Goal: Transaction & Acquisition: Obtain resource

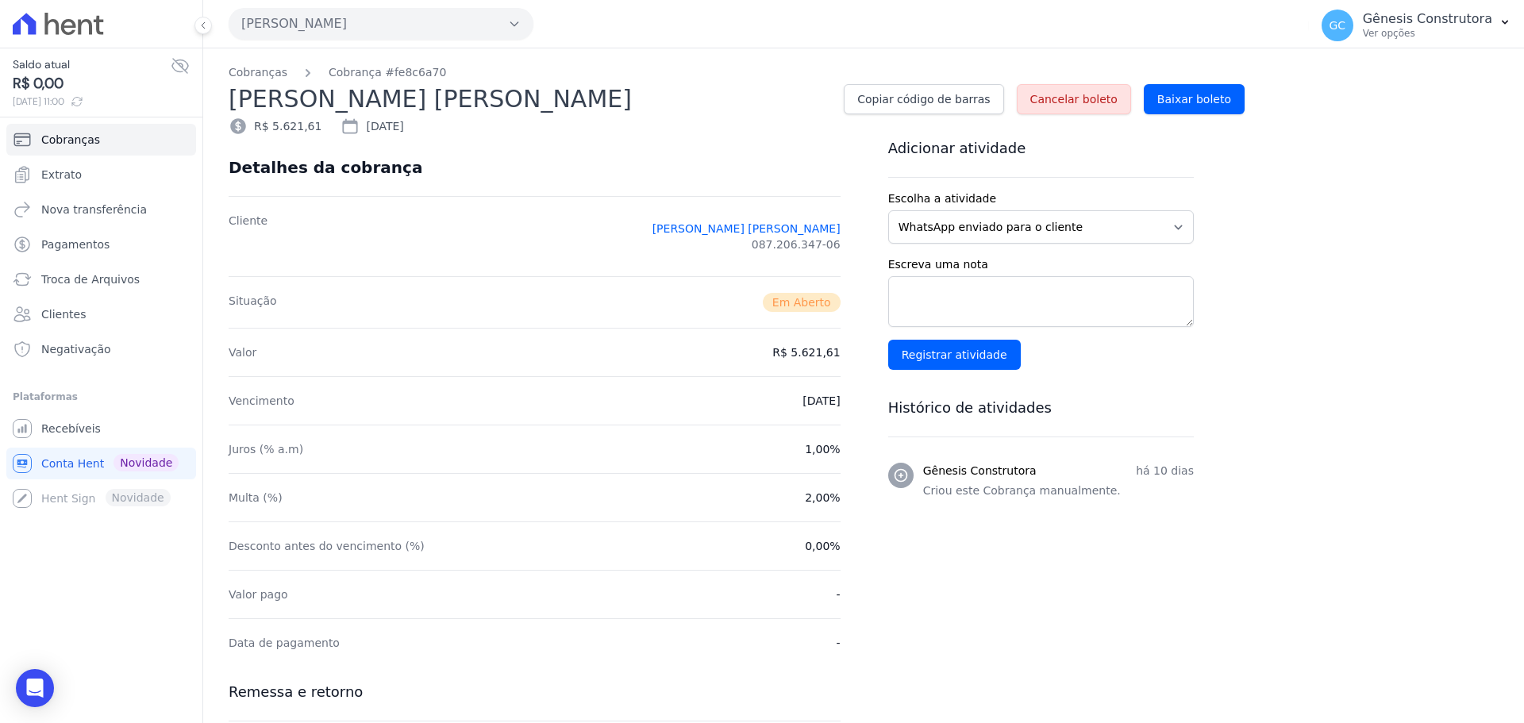
click at [370, 23] on button "Hildegardo De Noronha" at bounding box center [381, 24] width 305 height 32
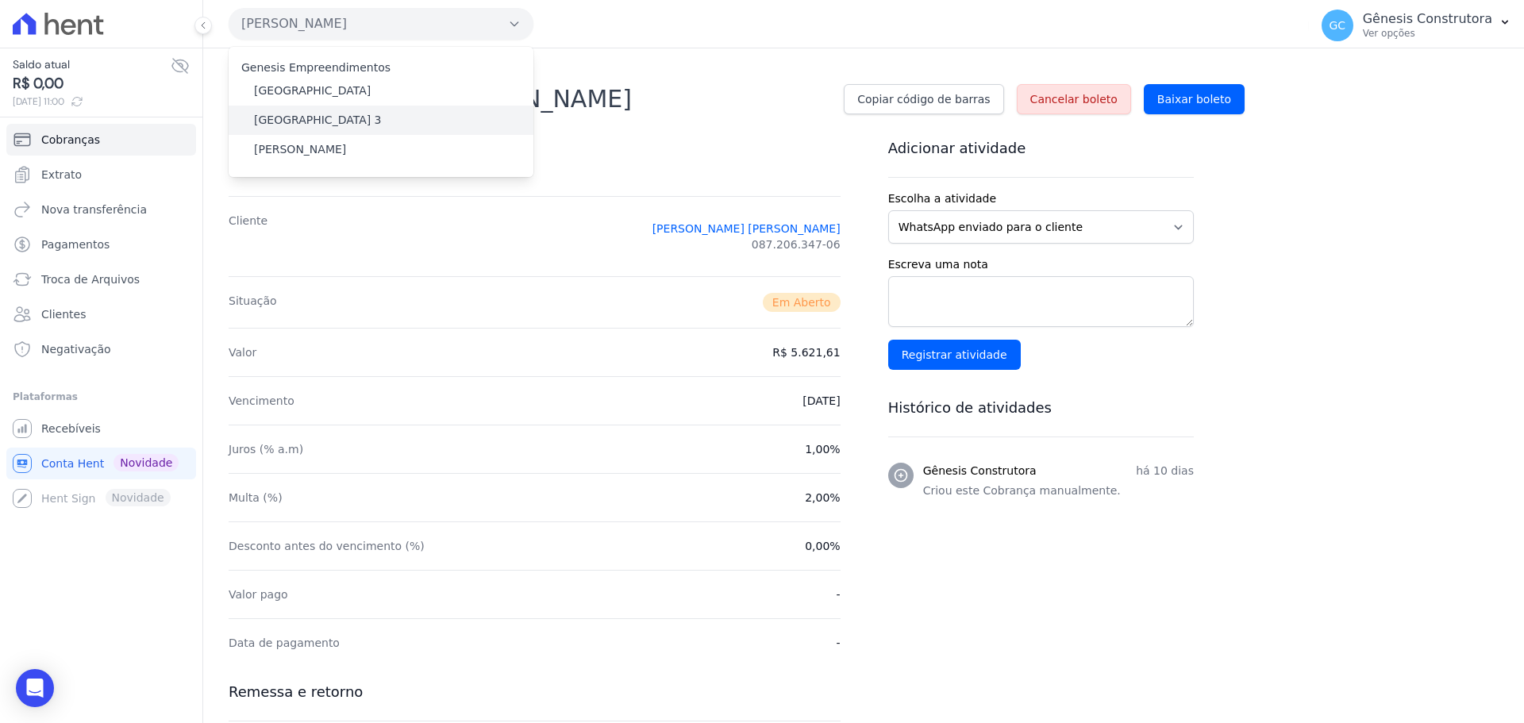
click at [341, 117] on label "[GEOGRAPHIC_DATA] 3" at bounding box center [318, 120] width 128 height 17
click at [0, 0] on input "[GEOGRAPHIC_DATA] 3" at bounding box center [0, 0] width 0 height 0
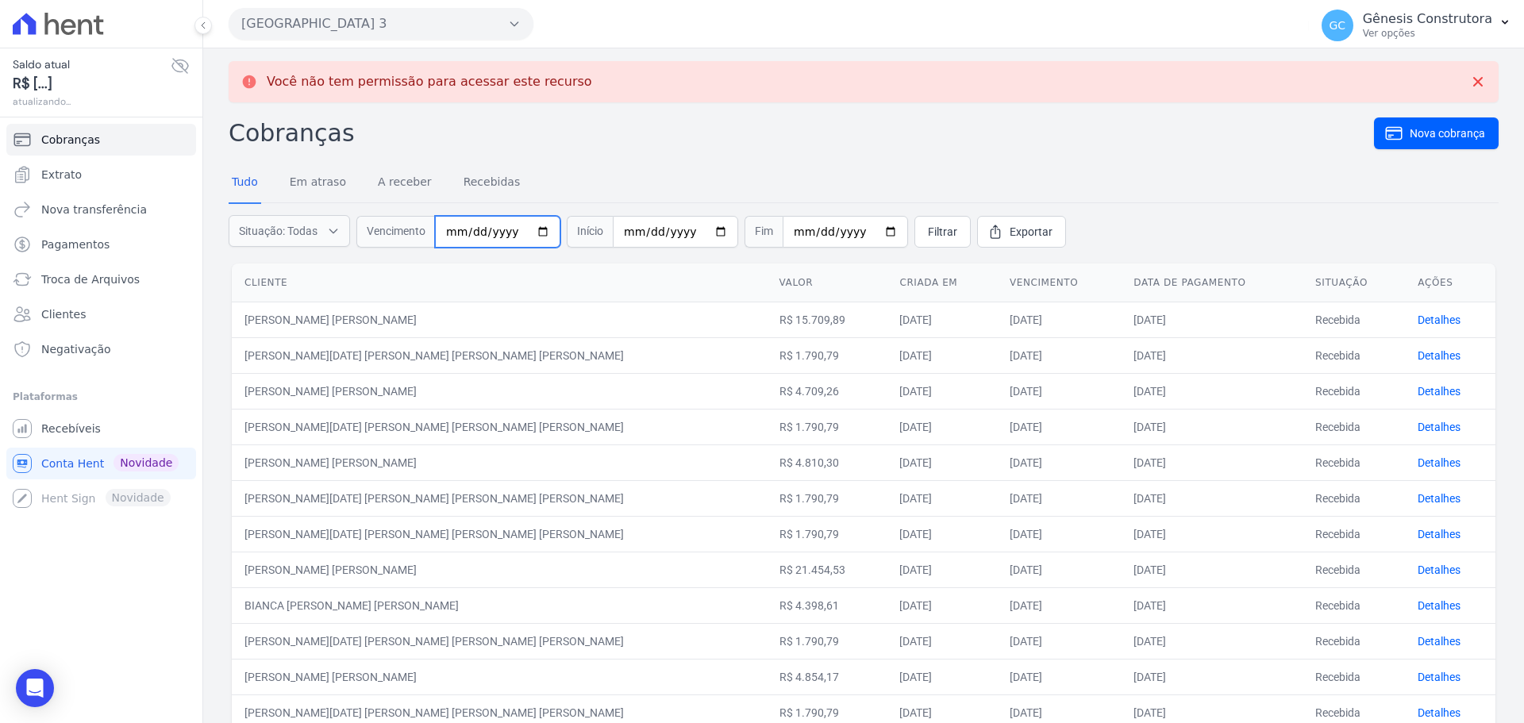
click at [463, 229] on input "date" at bounding box center [497, 232] width 125 height 32
type input "[DATE]"
click at [928, 229] on span "Filtrar" at bounding box center [942, 232] width 29 height 16
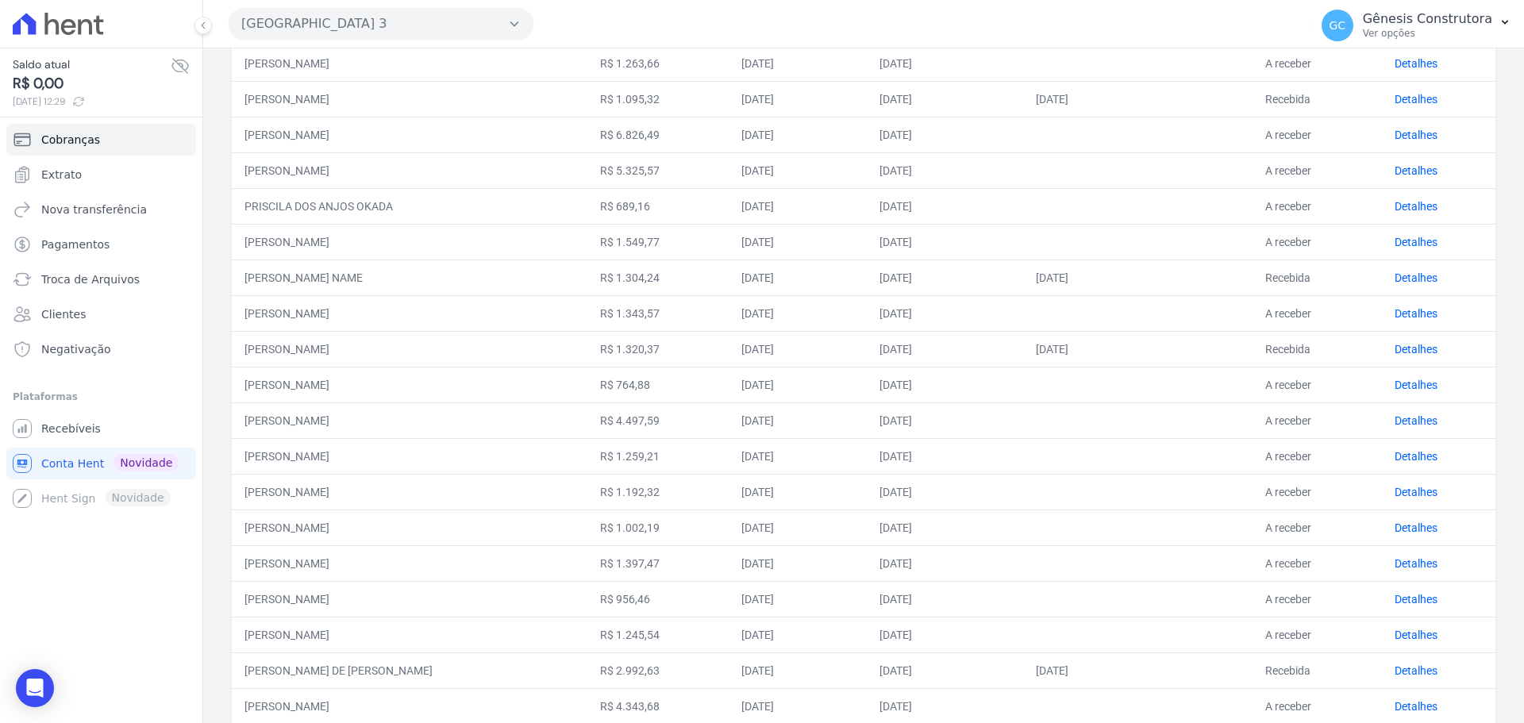
scroll to position [159, 0]
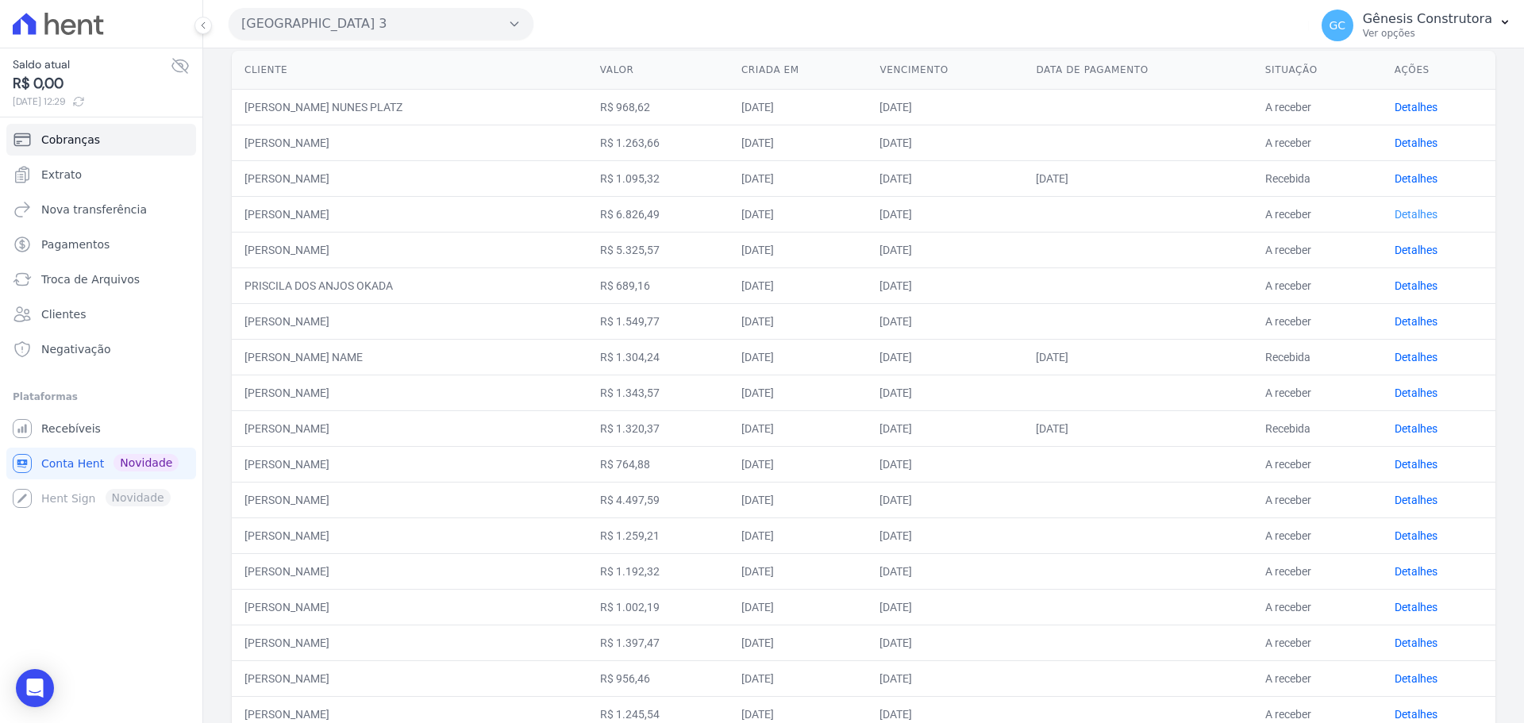
click at [1409, 211] on link "Detalhes" at bounding box center [1416, 214] width 43 height 13
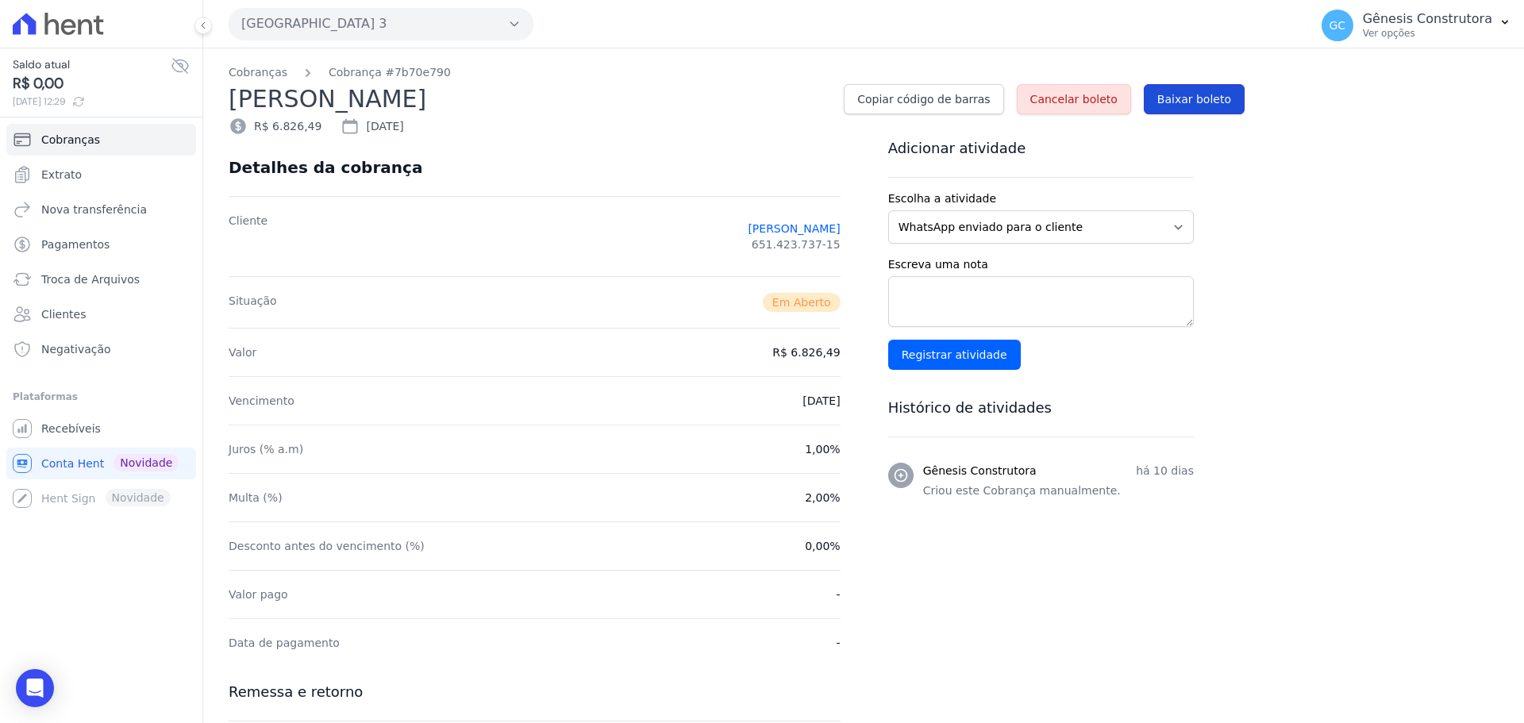
click at [1184, 95] on span "Baixar boleto" at bounding box center [1194, 99] width 74 height 16
